Goal: Task Accomplishment & Management: Manage account settings

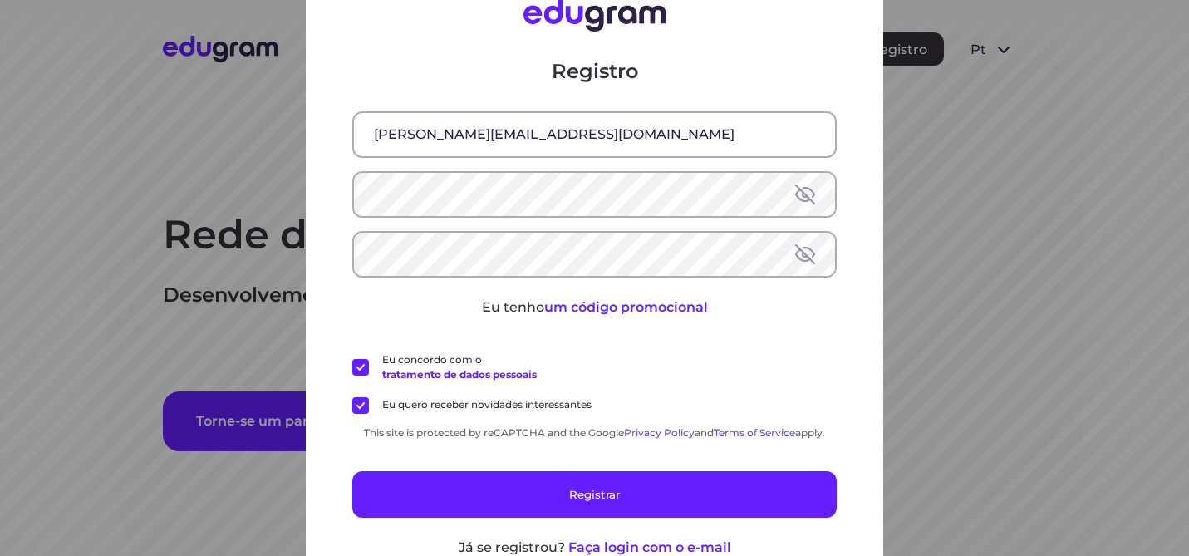
click at [974, 121] on div "Registro [PERSON_NAME][EMAIL_ADDRESS][DOMAIN_NAME] Eu tenho um código promocion…" at bounding box center [594, 278] width 1189 height 556
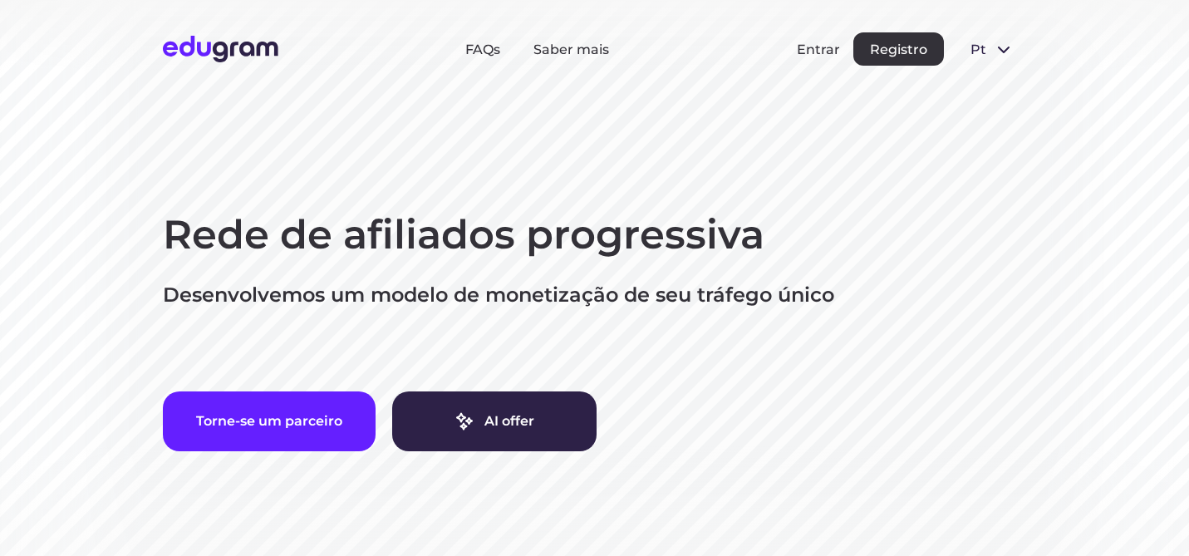
scroll to position [4, 0]
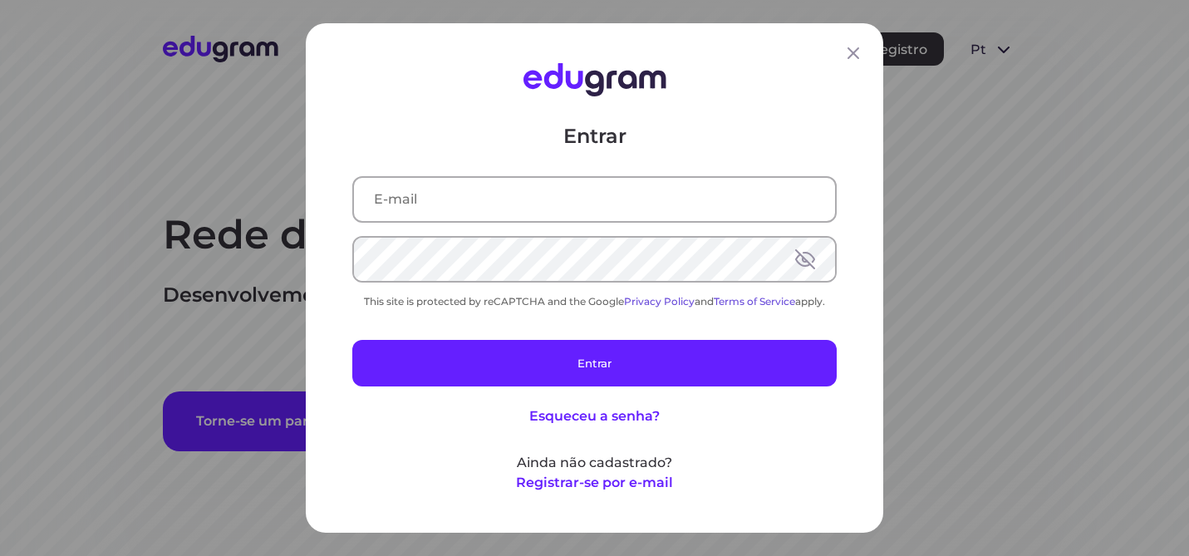
click at [806, 50] on div "Entrar This site is protected by reCAPTCHA and the Google Privacy Policy and Te…" at bounding box center [594, 278] width 1189 height 556
type input "[PERSON_NAME][EMAIL_ADDRESS][DOMAIN_NAME]"
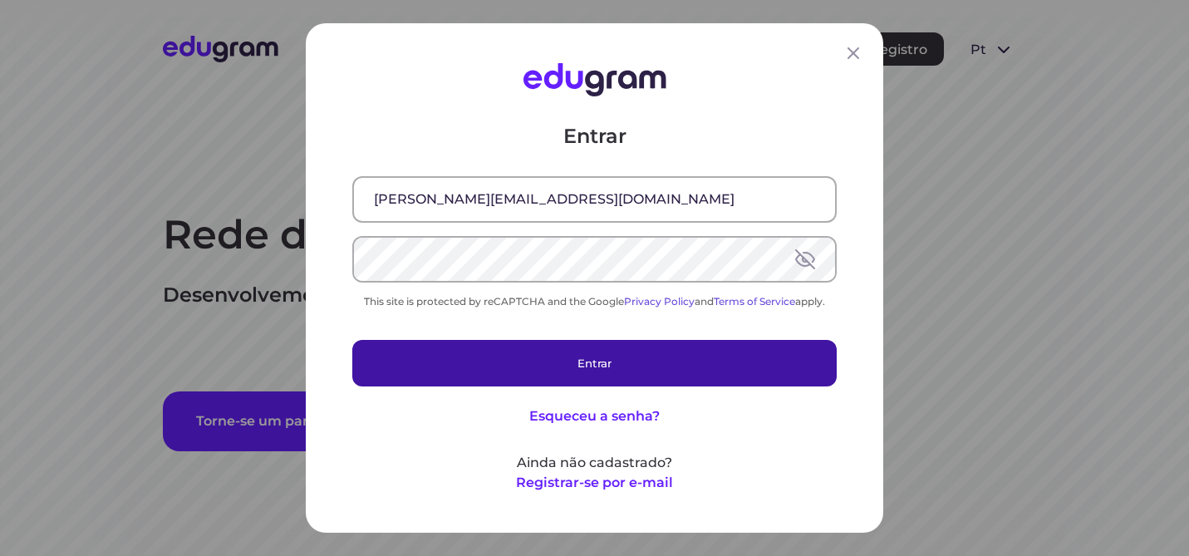
drag, startPoint x: 594, startPoint y: 367, endPoint x: 593, endPoint y: 355, distance: 12.5
click at [594, 367] on button "Entrar" at bounding box center [594, 363] width 484 height 47
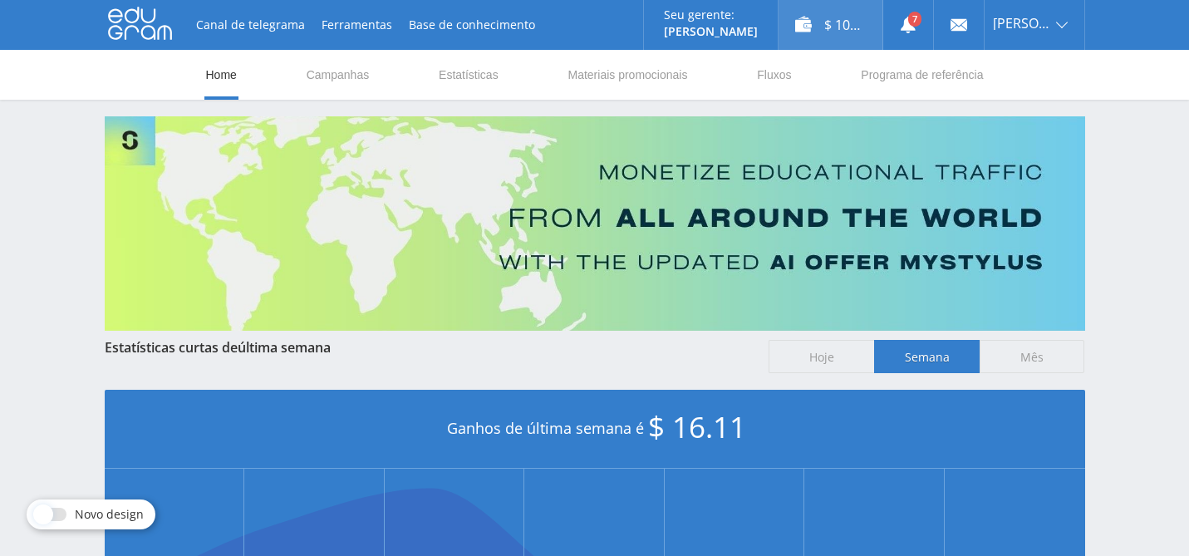
click at [827, 39] on div "$ 100.97" at bounding box center [831, 25] width 104 height 50
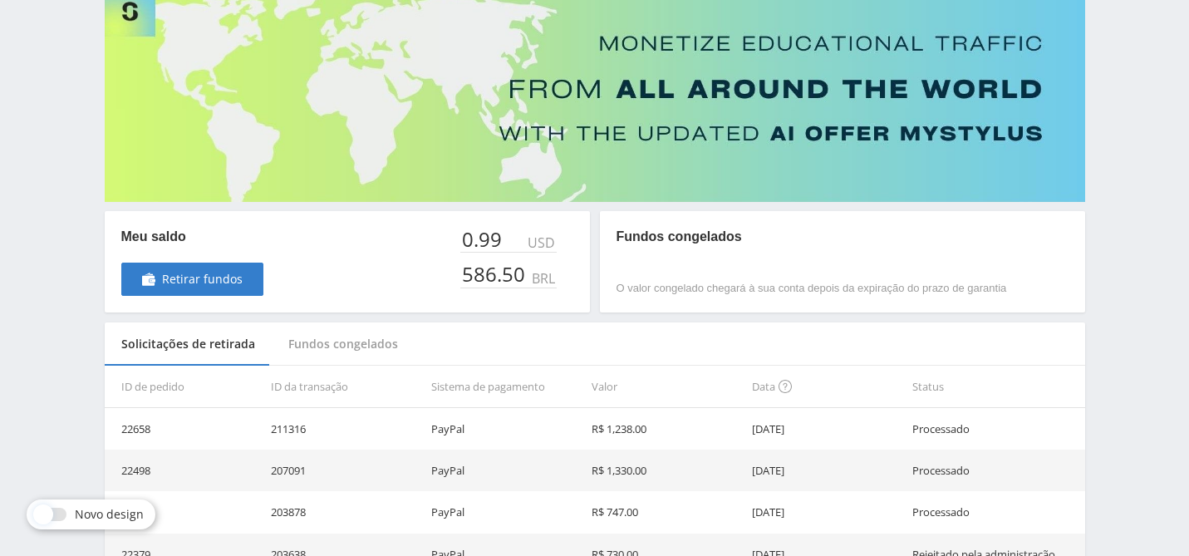
scroll to position [216, 0]
